Goal: Transaction & Acquisition: Purchase product/service

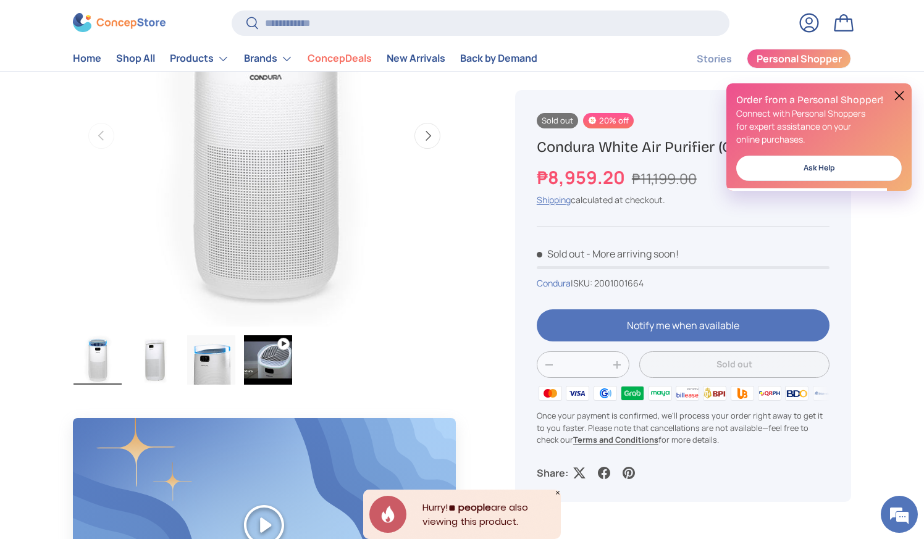
scroll to position [185, 0]
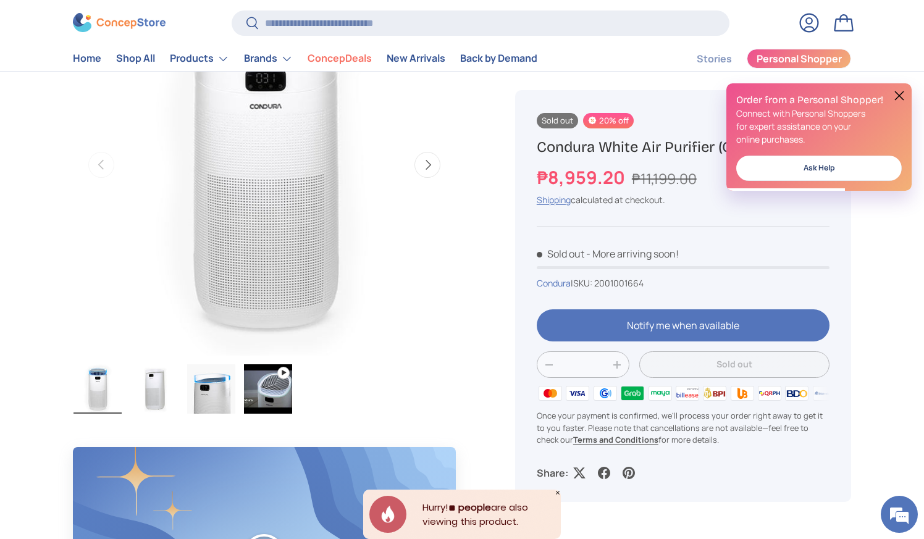
click at [430, 174] on button "Next" at bounding box center [428, 165] width 26 height 26
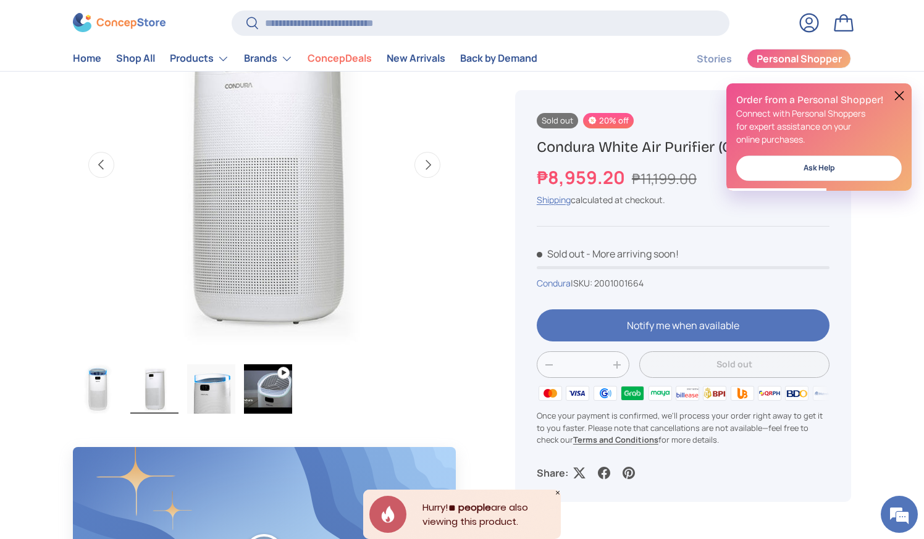
click at [430, 174] on button "Next" at bounding box center [428, 165] width 26 height 26
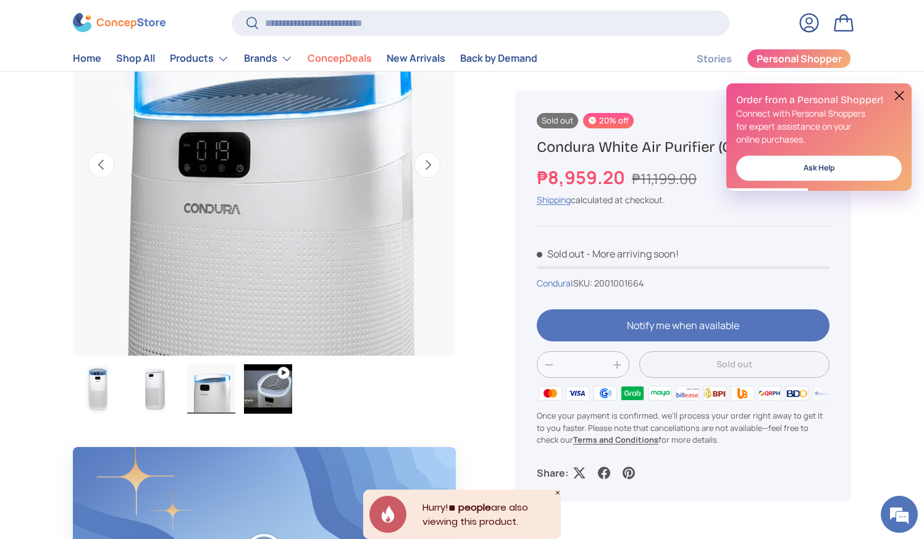
scroll to position [0, 0]
click at [430, 174] on button "Next" at bounding box center [428, 165] width 26 height 26
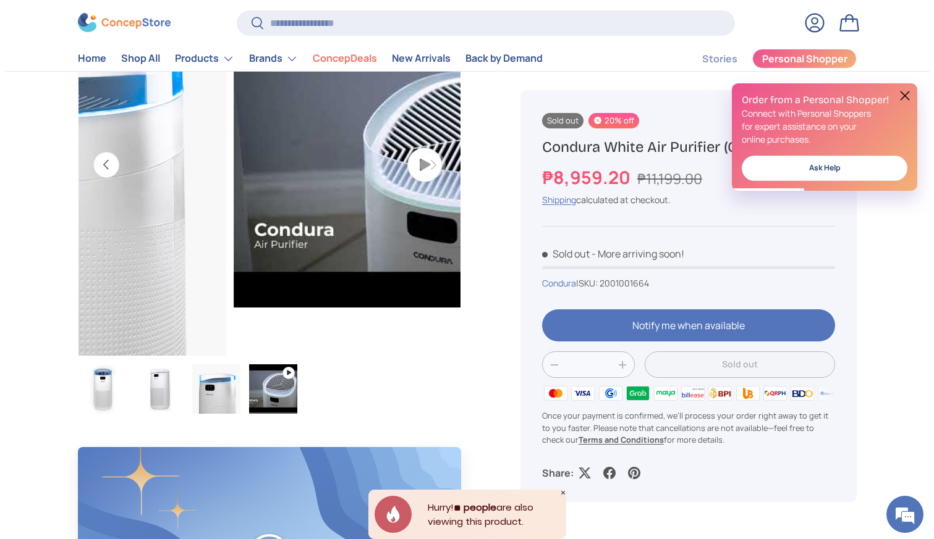
scroll to position [0, 1167]
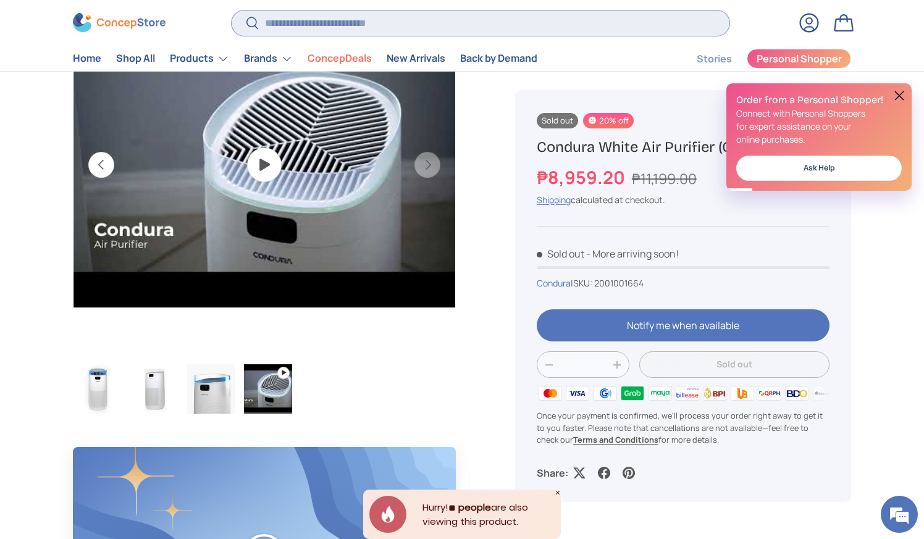
click at [353, 23] on input "Search" at bounding box center [481, 23] width 498 height 25
click at [394, 28] on input "Search" at bounding box center [481, 23] width 498 height 25
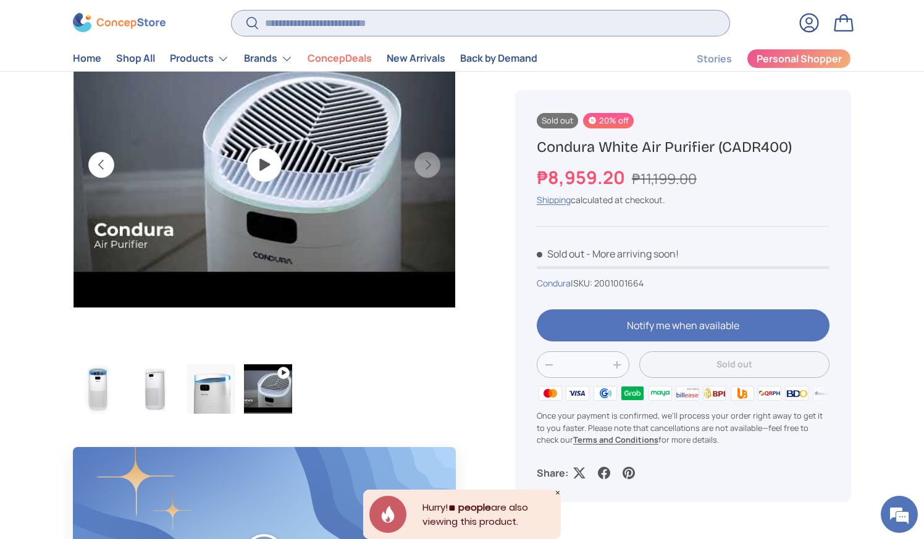
paste input "******"
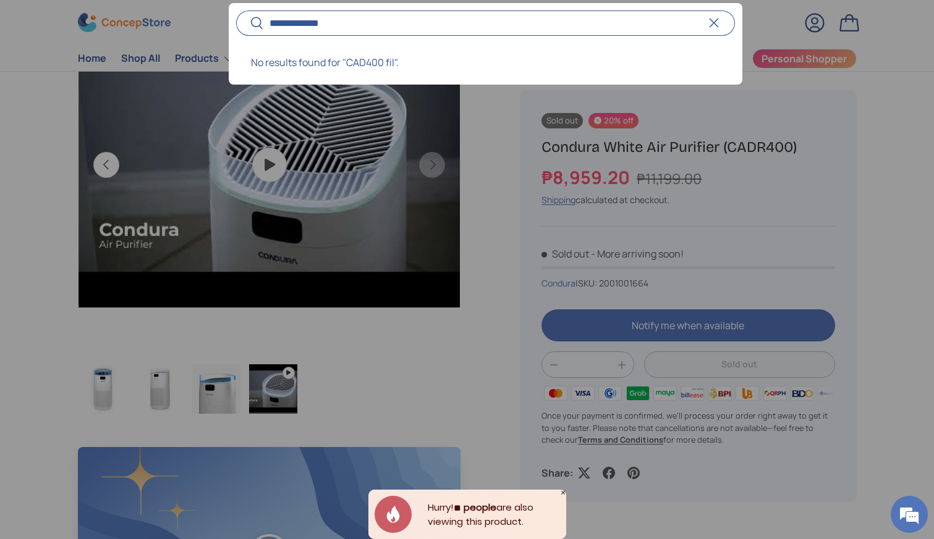
type input "**********"
click at [236, 10] on button "Search" at bounding box center [250, 24] width 28 height 29
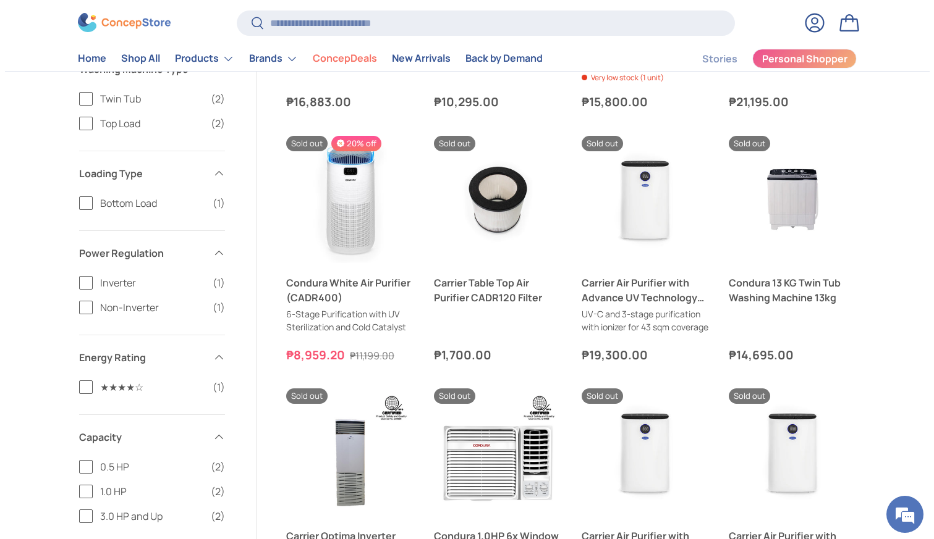
scroll to position [619, 0]
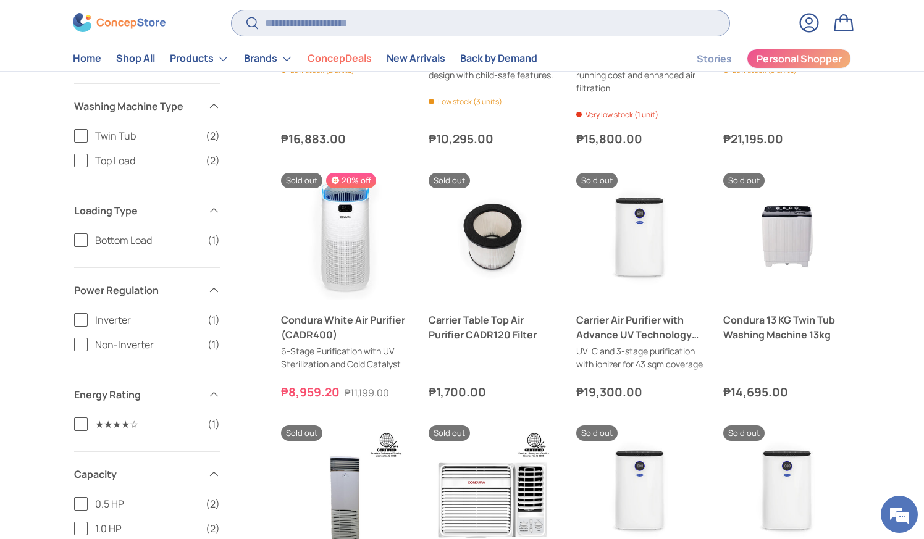
click at [336, 23] on input "Search" at bounding box center [481, 23] width 498 height 25
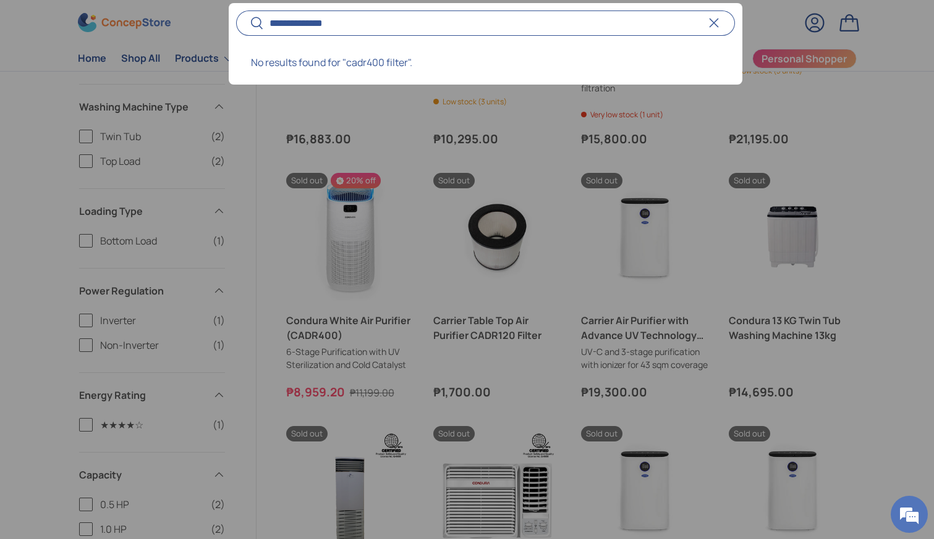
type input "**********"
click at [236, 10] on button "Search" at bounding box center [250, 24] width 28 height 29
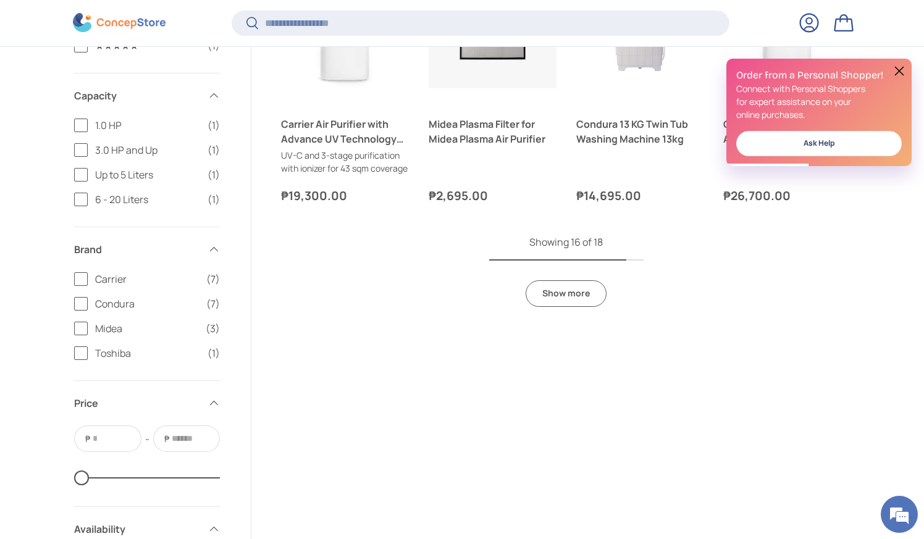
scroll to position [1088, 0]
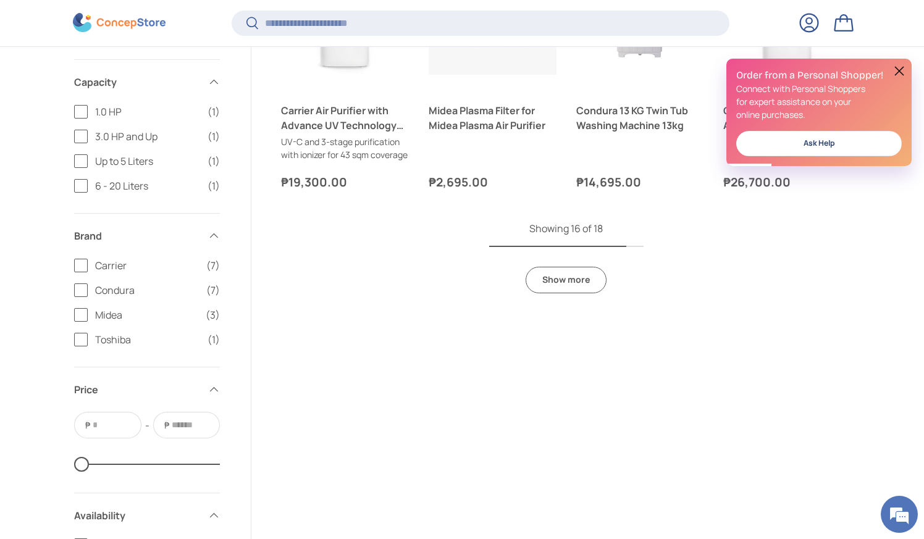
click at [897, 66] on button at bounding box center [899, 71] width 15 height 15
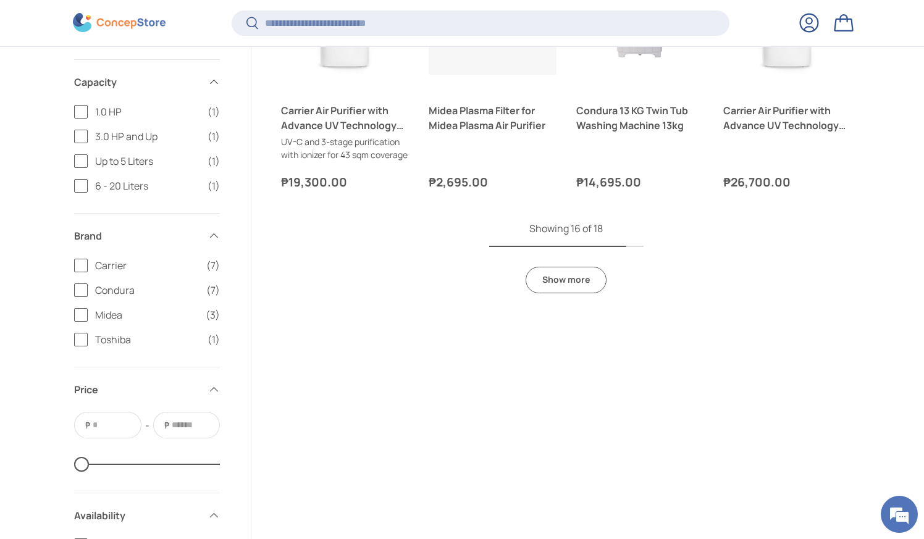
click at [574, 292] on link "Show more" at bounding box center [566, 280] width 81 height 27
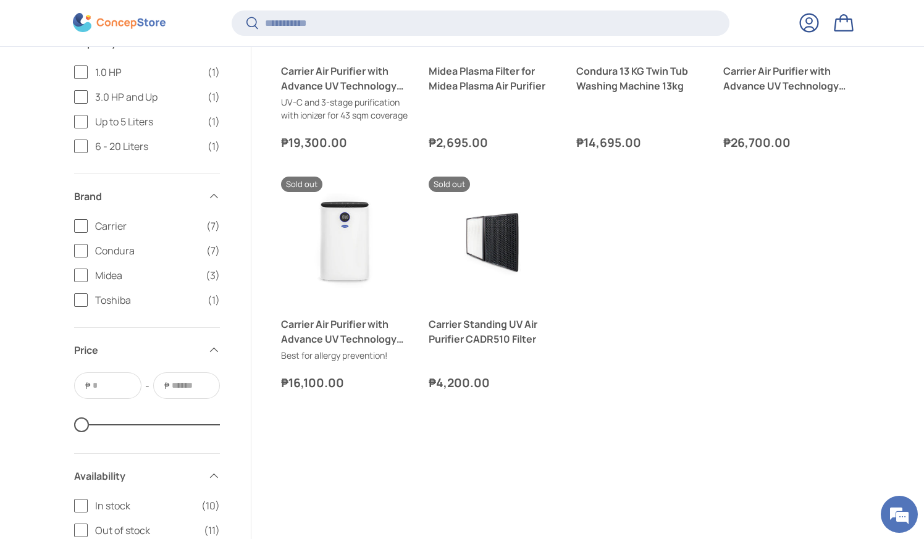
scroll to position [1149, 0]
